Goal: Answer question/provide support: Share knowledge or assist other users

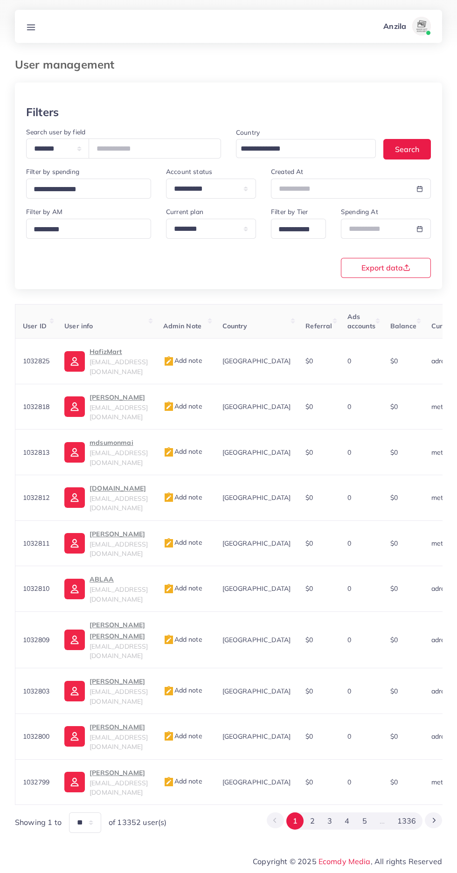
click at [31, 45] on div at bounding box center [228, 24] width 457 height 48
click at [28, 25] on icon at bounding box center [31, 27] width 10 height 10
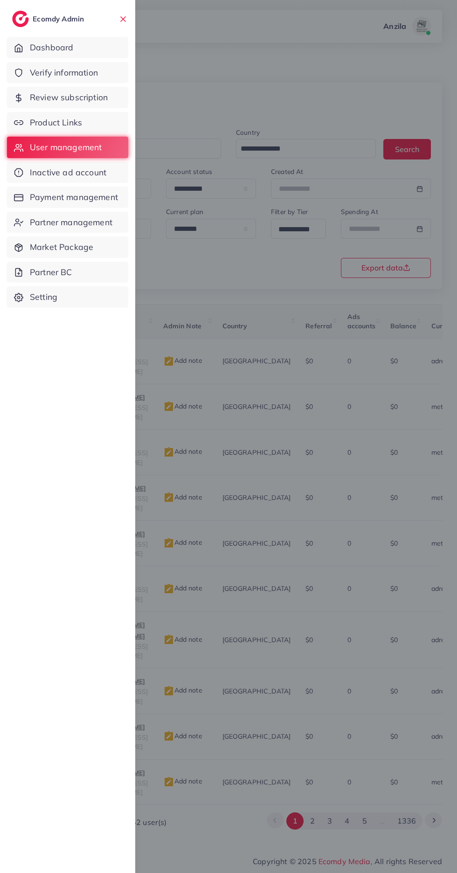
click at [43, 75] on span "Verify information" at bounding box center [64, 73] width 68 height 12
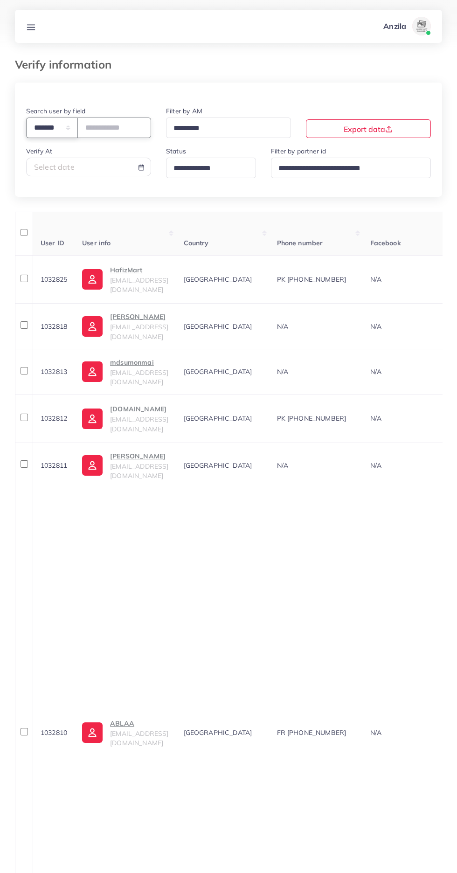
click at [56, 128] on select "**********" at bounding box center [52, 128] width 52 height 20
select select "*****"
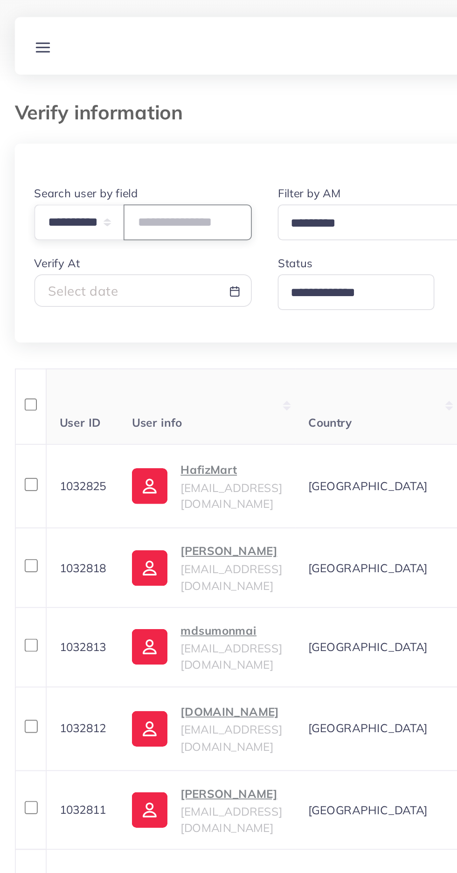
paste input "**********"
type input "**********"
click at [149, 215] on th "User info" at bounding box center [125, 234] width 101 height 44
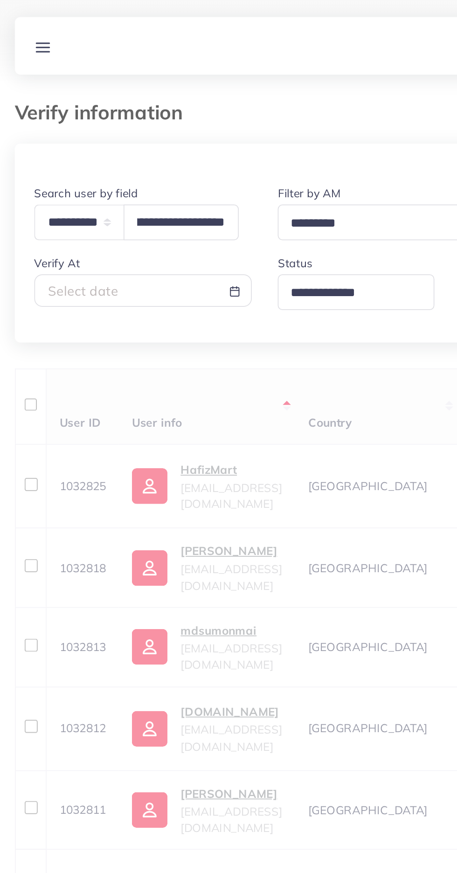
scroll to position [0, 0]
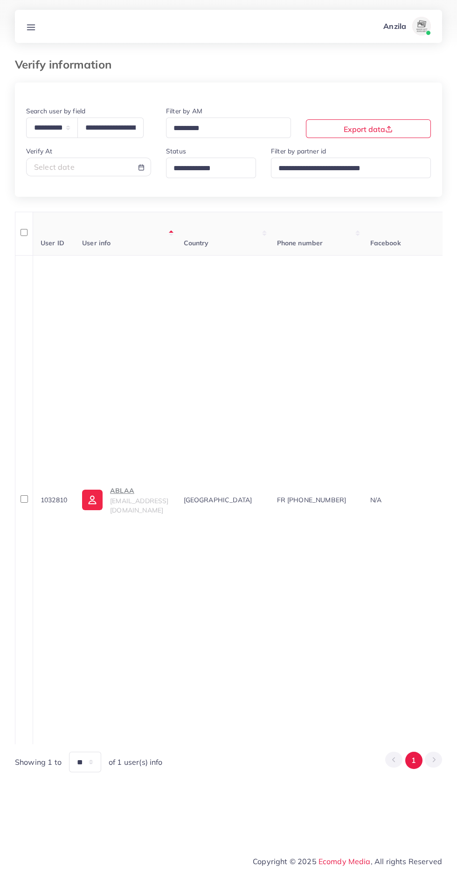
click at [148, 485] on p "ABLAA" at bounding box center [139, 490] width 58 height 11
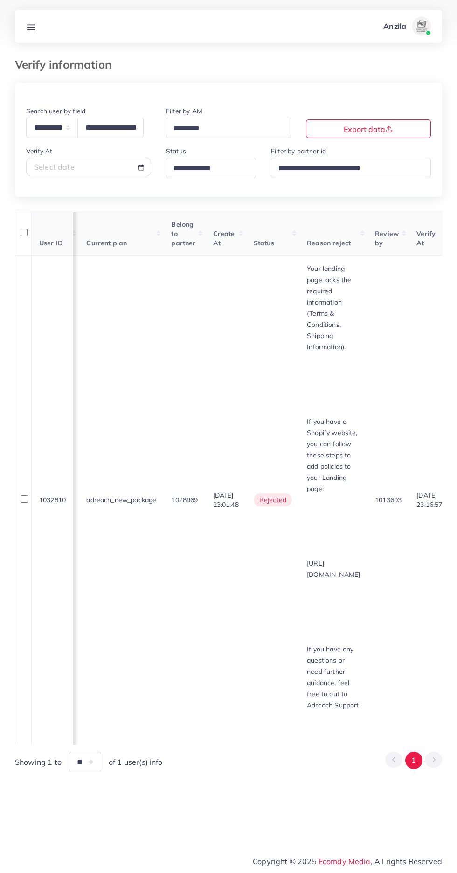
scroll to position [0, 1202]
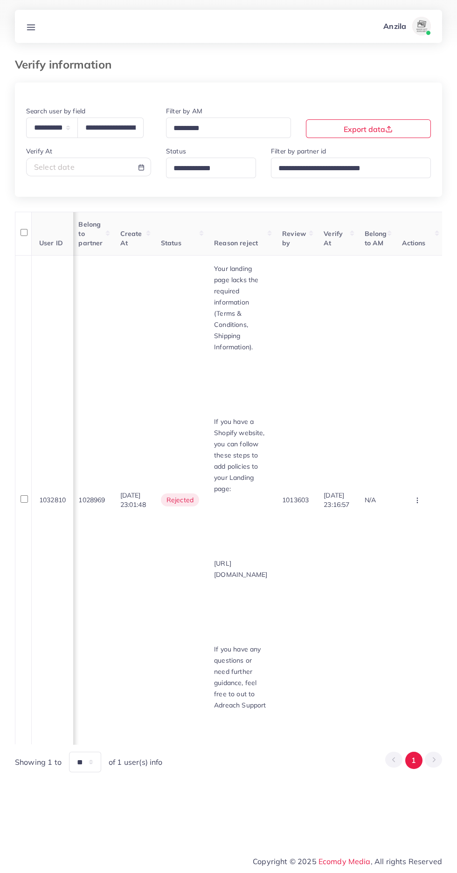
click at [417, 500] on circle "button" at bounding box center [417, 500] width 0 height 0
click at [405, 519] on link "Approve" at bounding box center [403, 529] width 74 height 21
click at [417, 502] on circle "button" at bounding box center [417, 502] width 0 height 0
click at [407, 519] on link "Approve" at bounding box center [403, 529] width 74 height 21
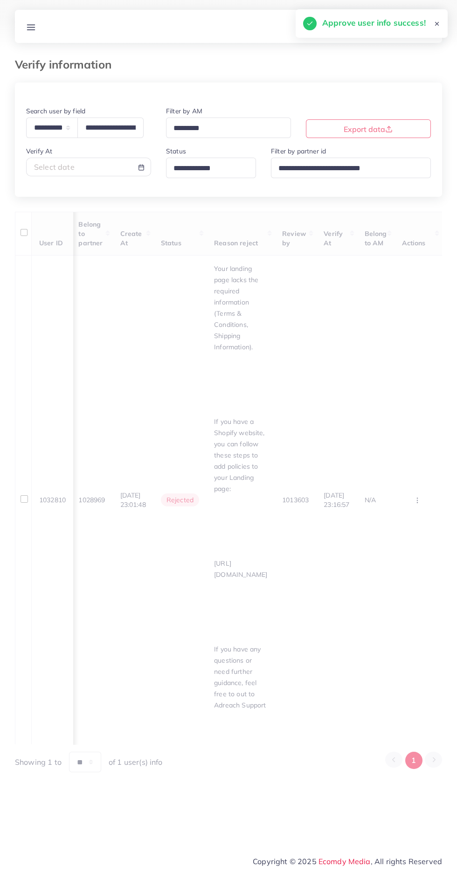
scroll to position [0, 1091]
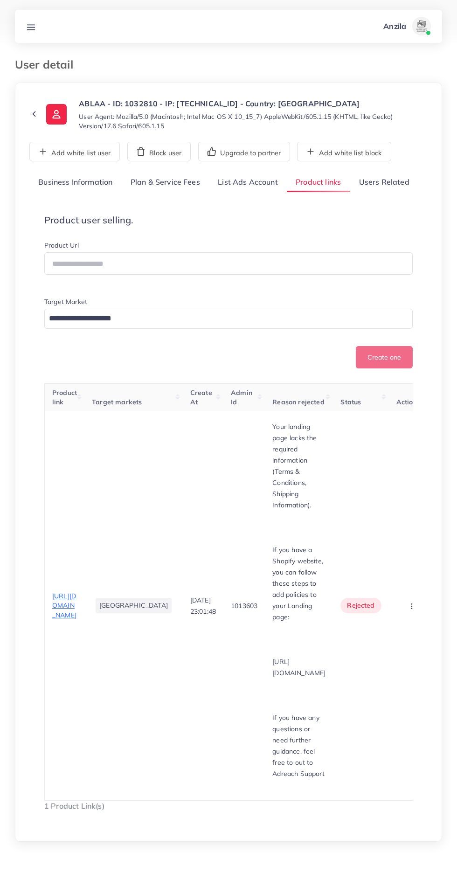
click at [61, 592] on span "[URL][DOMAIN_NAME]" at bounding box center [64, 606] width 24 height 28
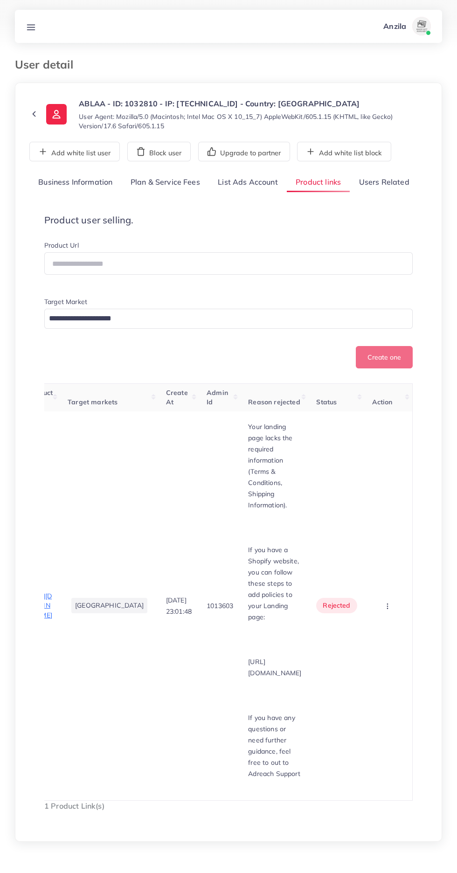
scroll to position [0, 74]
click at [390, 595] on button "button" at bounding box center [388, 605] width 33 height 21
click at [388, 624] on link "Approve" at bounding box center [373, 634] width 74 height 21
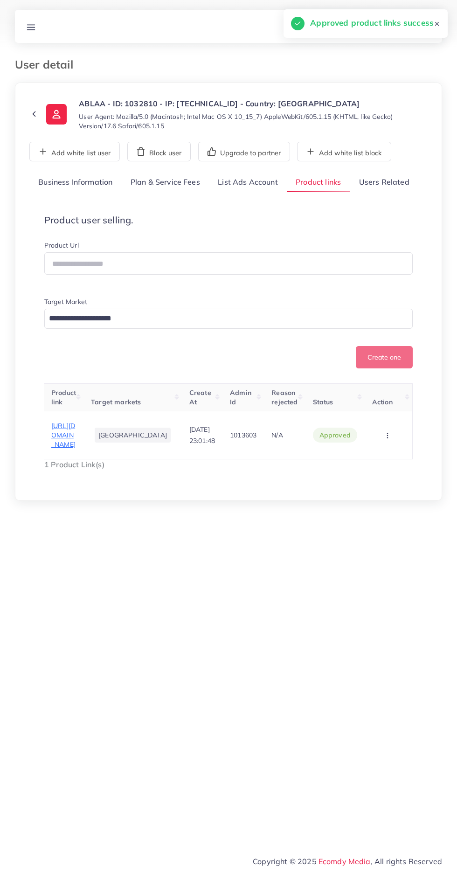
scroll to position [0, 0]
